Goal: Obtain resource: Download file/media

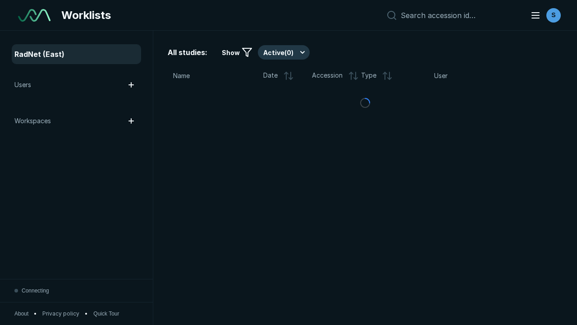
scroll to position [2463, 3756]
